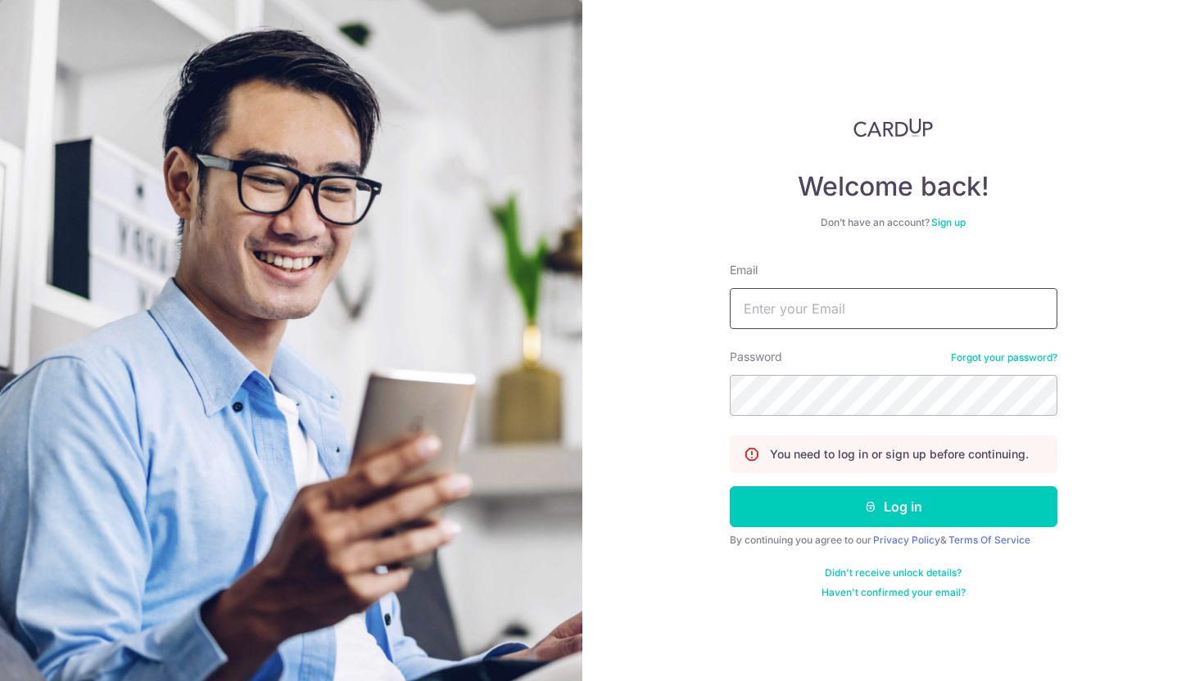
click at [787, 297] on input "Email" at bounding box center [894, 308] width 328 height 41
type input "[DOMAIN_NAME][EMAIL_ADDRESS][DOMAIN_NAME]"
click at [730, 486] on button "Log in" at bounding box center [894, 506] width 328 height 41
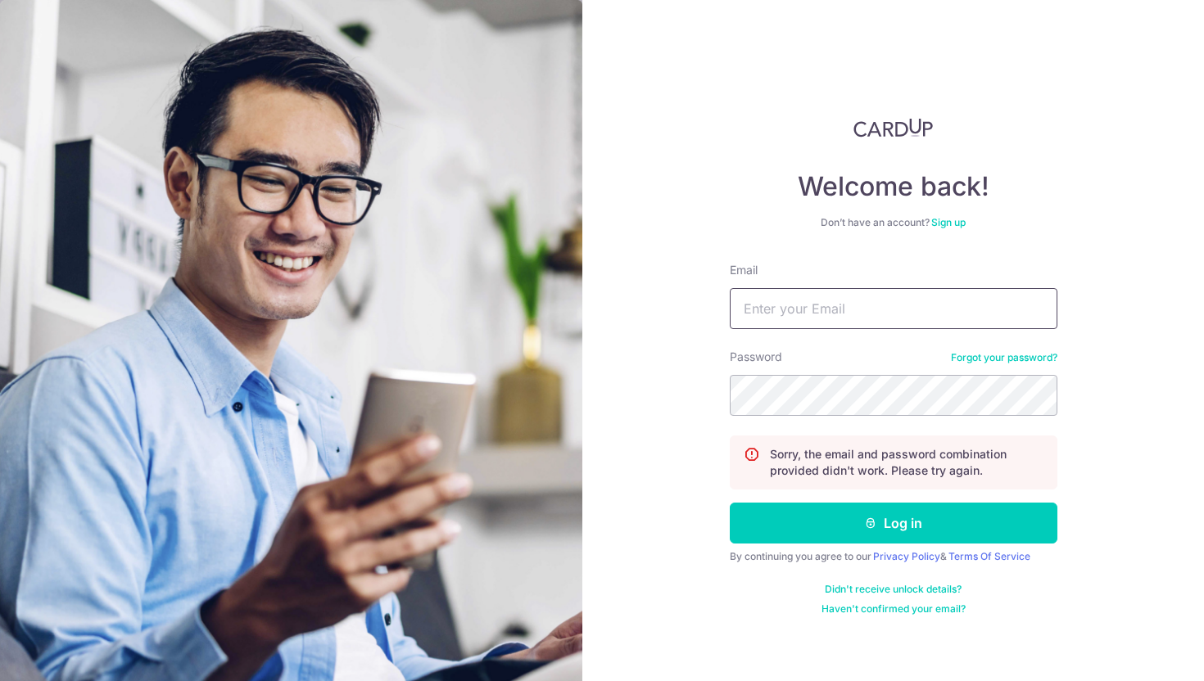
click at [897, 327] on input "Email" at bounding box center [894, 308] width 328 height 41
type input "[DOMAIN_NAME][EMAIL_ADDRESS][DOMAIN_NAME]"
click at [979, 357] on link "Forgot your password?" at bounding box center [1004, 357] width 106 height 13
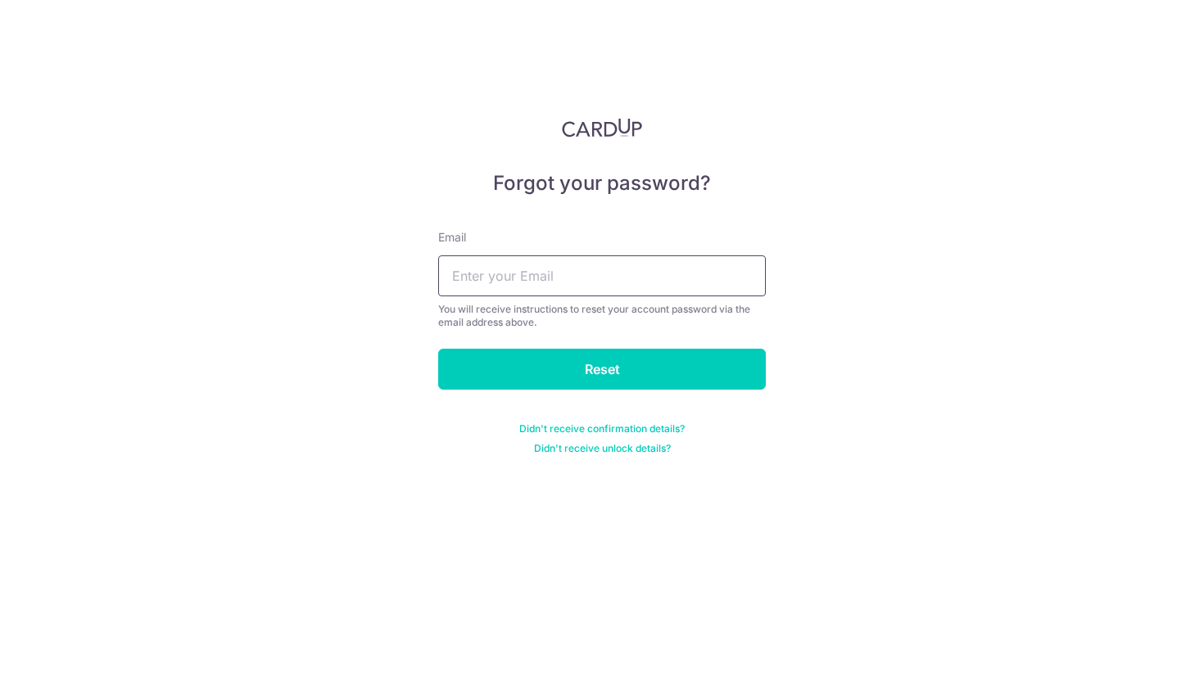
click at [716, 286] on input "text" at bounding box center [602, 276] width 328 height 41
type input "bespokehabitat.mn@gmail.com"
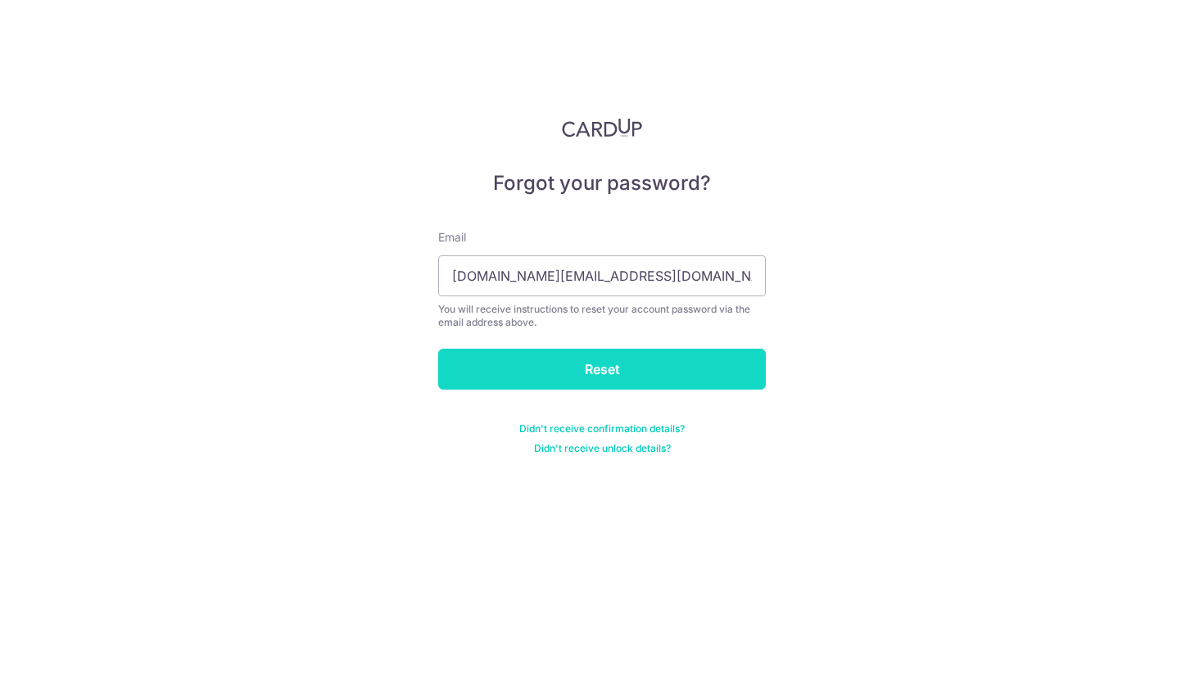
click at [647, 372] on input "Reset" at bounding box center [602, 369] width 328 height 41
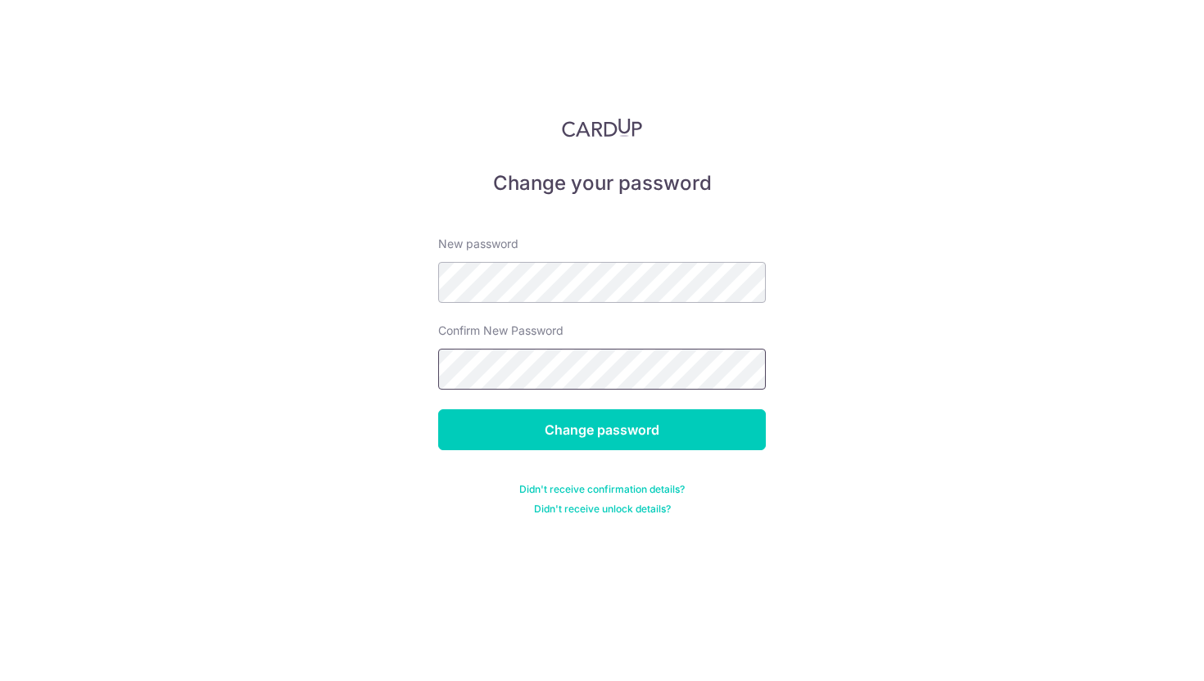
click at [438, 409] on input "Change password" at bounding box center [602, 429] width 328 height 41
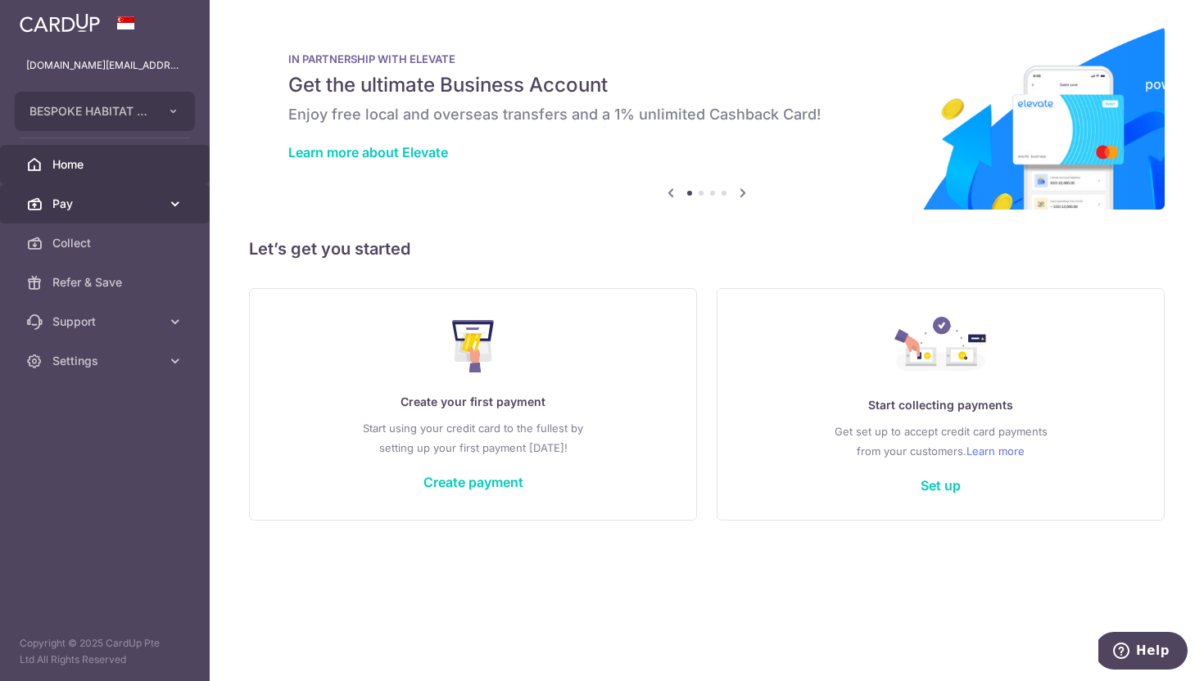
click at [172, 200] on icon at bounding box center [175, 204] width 16 height 16
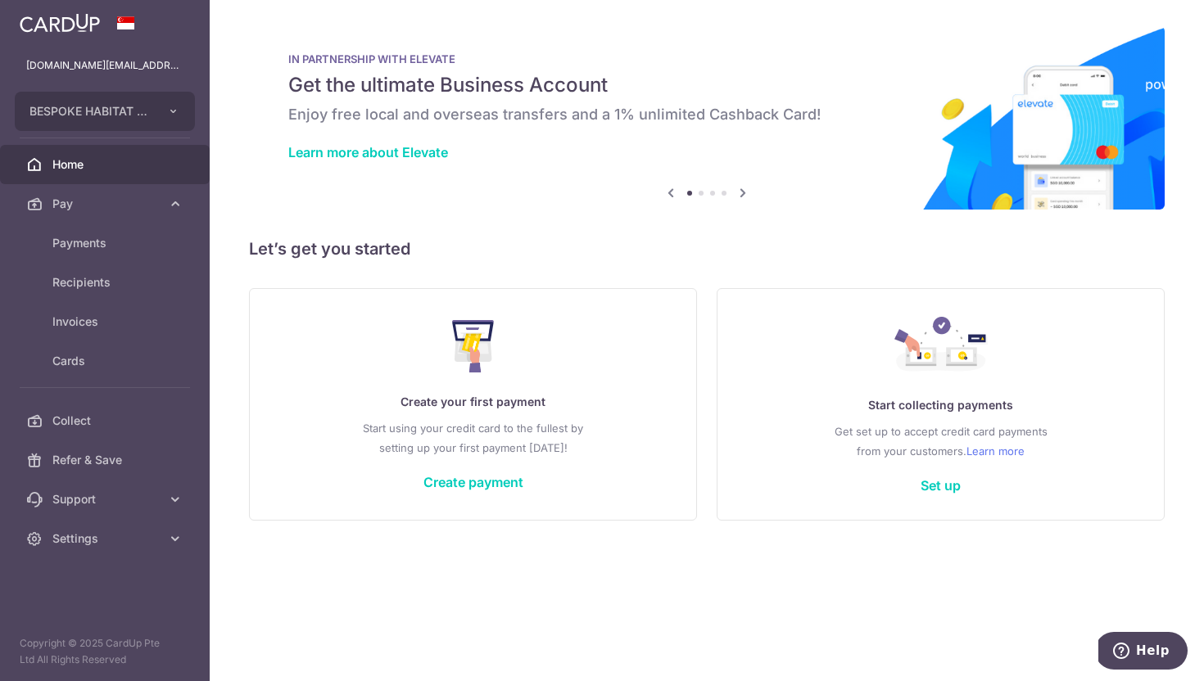
click at [743, 197] on icon at bounding box center [743, 193] width 20 height 20
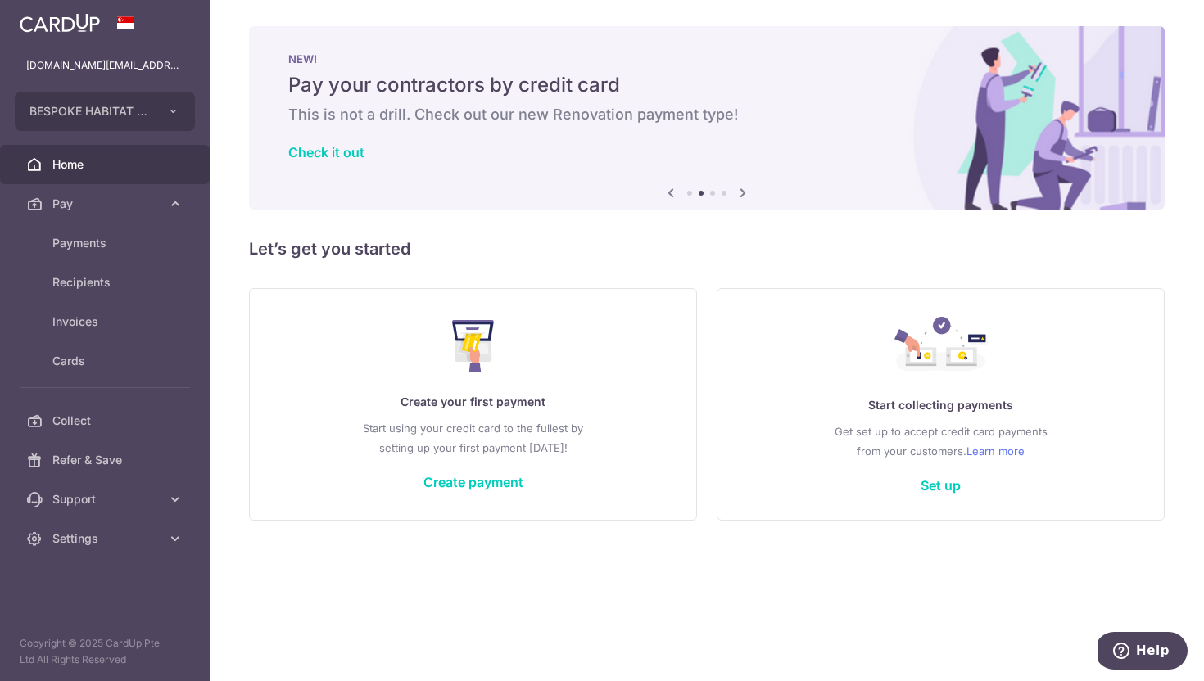
click at [743, 197] on icon at bounding box center [743, 193] width 20 height 20
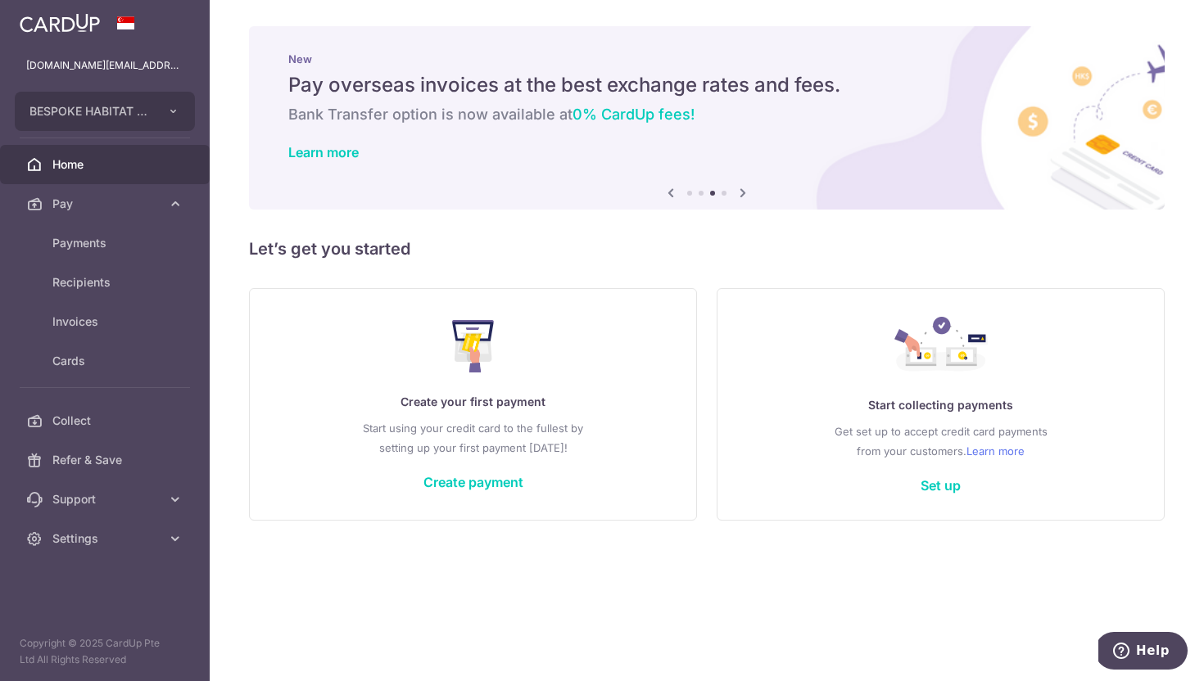
click at [743, 197] on icon at bounding box center [743, 193] width 20 height 20
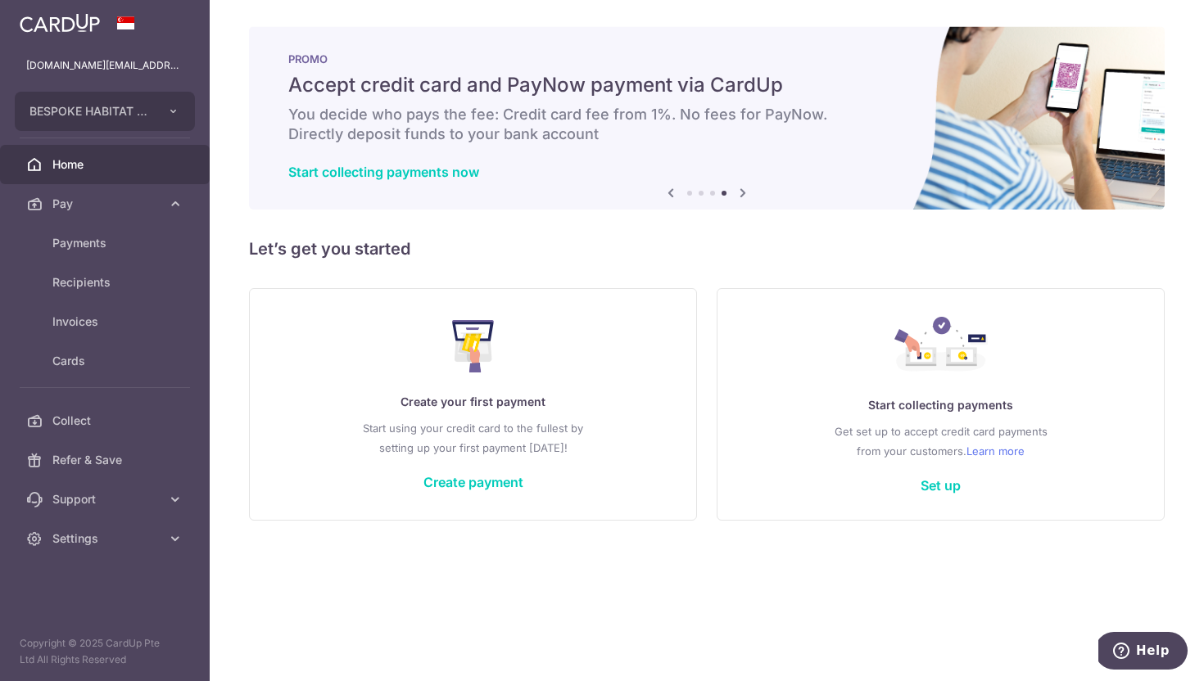
click at [743, 197] on icon at bounding box center [743, 193] width 20 height 20
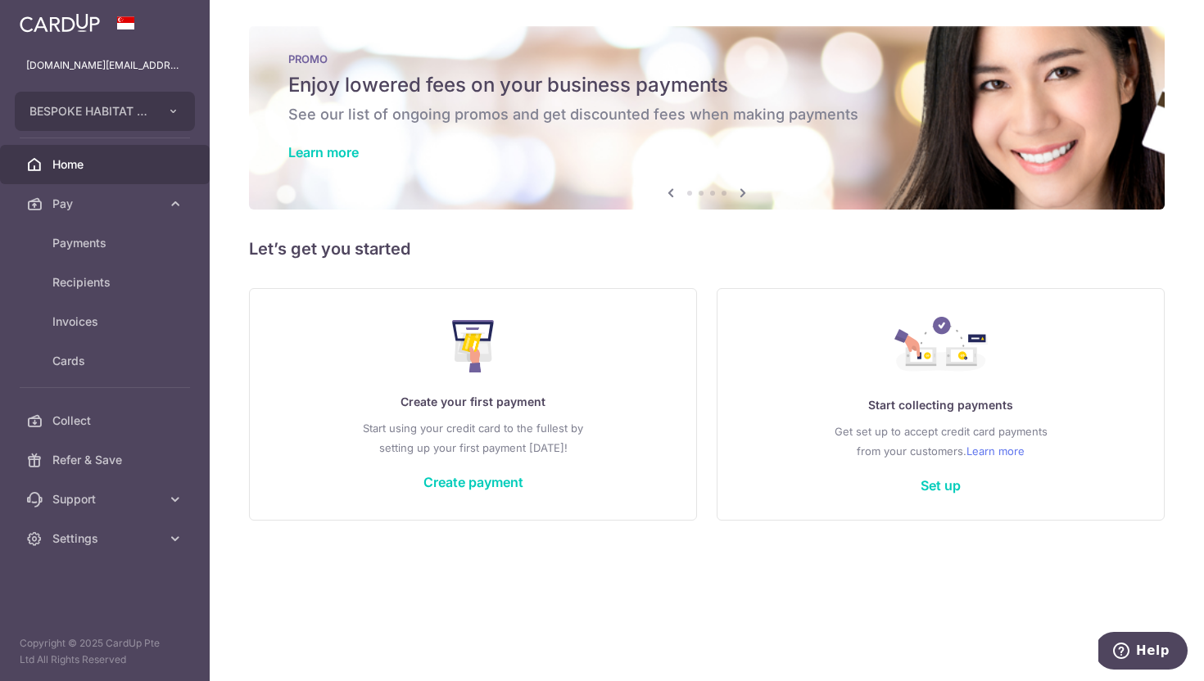
click at [652, 128] on div "PROMO Enjoy lowered fees on your business payments See our list of ongoing prom…" at bounding box center [707, 108] width 916 height 164
click at [507, 76] on h5 "Enjoy lowered fees on your business payments" at bounding box center [706, 85] width 837 height 26
click at [345, 150] on link "Learn more" at bounding box center [323, 152] width 70 height 16
click at [92, 23] on img at bounding box center [60, 23] width 80 height 20
